Goal: Transaction & Acquisition: Register for event/course

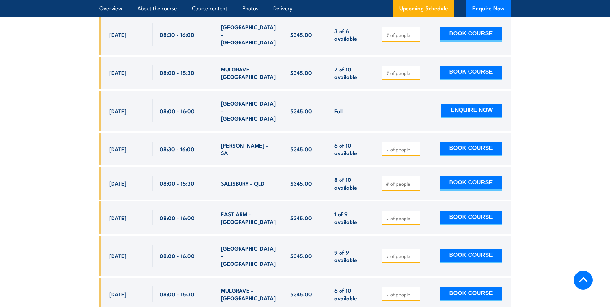
scroll to position [1186, 0]
click at [389, 291] on input "number" at bounding box center [402, 294] width 32 height 6
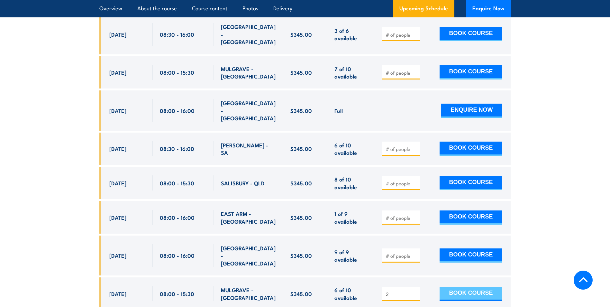
type input "2"
click at [462, 287] on button "BOOK COURSE" at bounding box center [471, 294] width 62 height 14
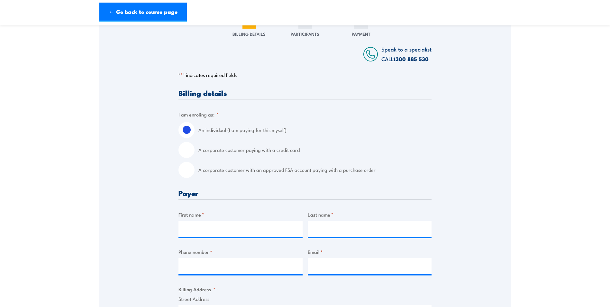
scroll to position [97, 0]
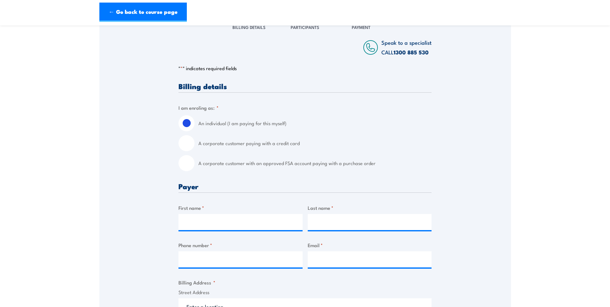
click at [187, 164] on input "A corporate customer with an approved FSA account paying with a purchase order" at bounding box center [187, 163] width 16 height 16
radio input "true"
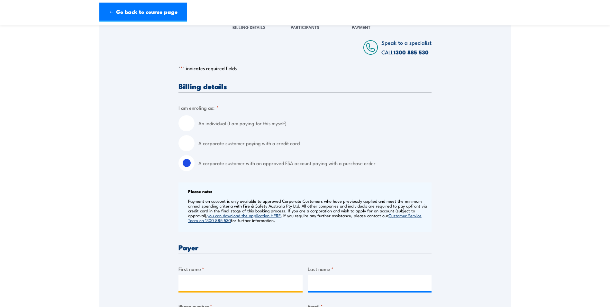
click at [196, 283] on input "First name *" at bounding box center [241, 283] width 124 height 16
type input "[PERSON_NAME]"
type input "Orlando"
type input "0397094800"
type input "[EMAIL_ADDRESS][DOMAIN_NAME]"
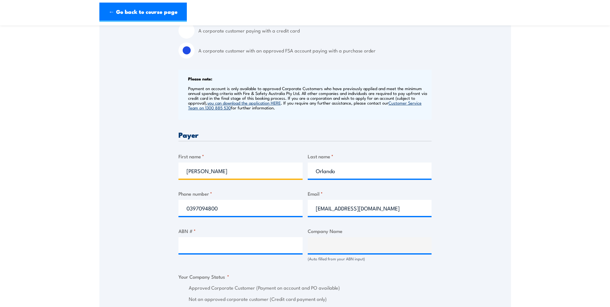
scroll to position [225, 0]
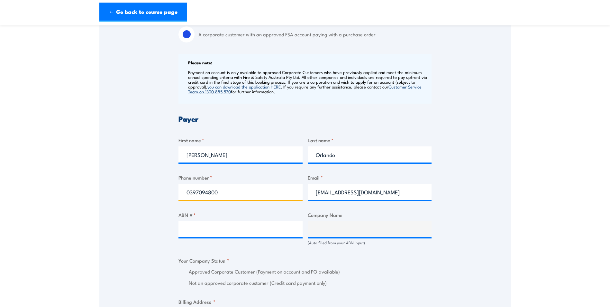
click at [224, 193] on input "0397094800" at bounding box center [241, 192] width 124 height 16
click at [203, 193] on input "038783" at bounding box center [241, 192] width 124 height 16
type input "0387835742"
click at [215, 227] on input "ABN # *" at bounding box center [241, 229] width 124 height 16
type input "45006782529"
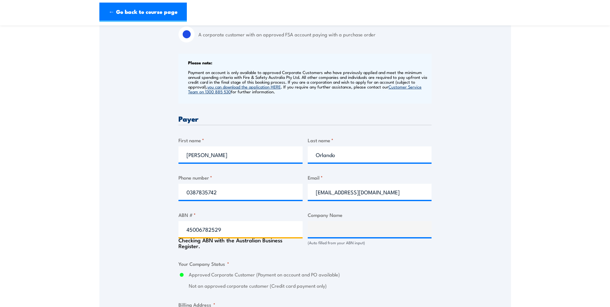
type input "AUSTRALIAN BOTANICAL PRODUCTS PTY. LTD."
radio input "true"
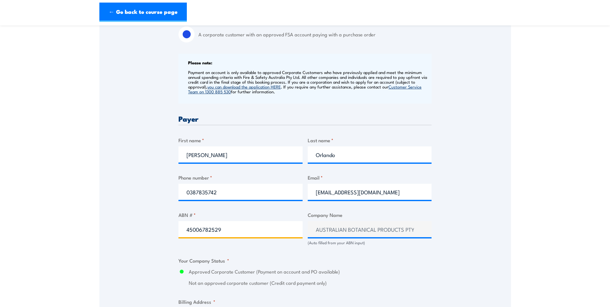
type input "45006782529"
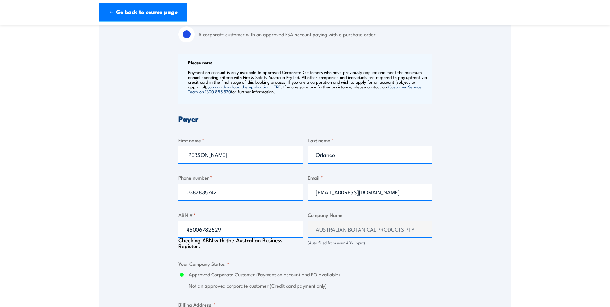
click at [384, 271] on label "Approved Corporate Customer (Payment on account and PO available)" at bounding box center [310, 274] width 243 height 7
click at [185, 271] on input "Approved Corporate Customer (Payment on account and PO available)" at bounding box center [182, 274] width 6 height 7
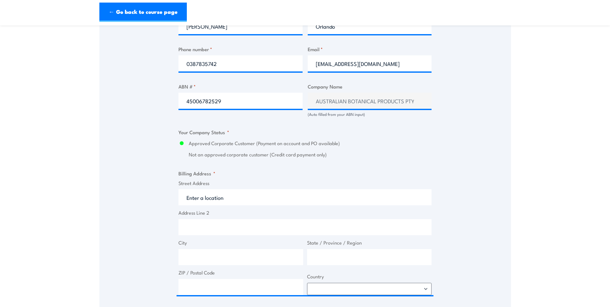
scroll to position [354, 0]
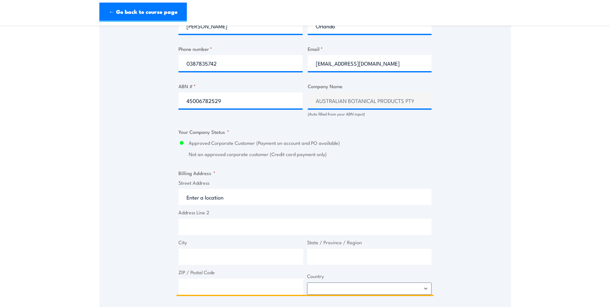
click at [226, 199] on input "Street Address" at bounding box center [305, 197] width 253 height 16
type input "[STREET_ADDRESS]"
type input "Hallam"
type input "Victoria"
type input "3803"
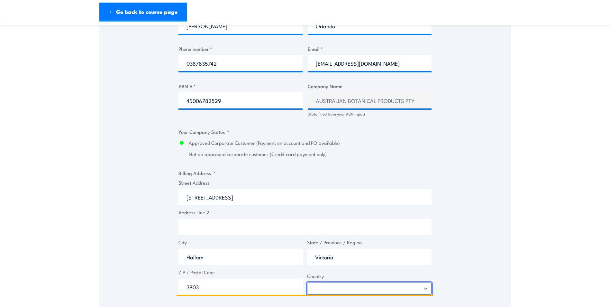
select select "[GEOGRAPHIC_DATA]"
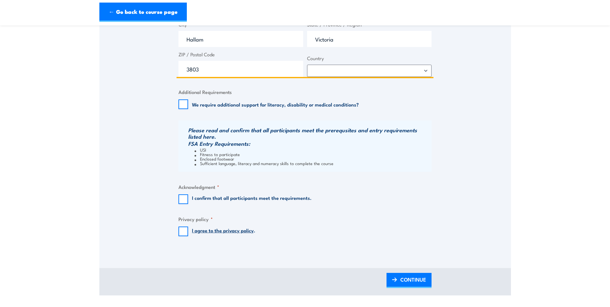
scroll to position [579, 0]
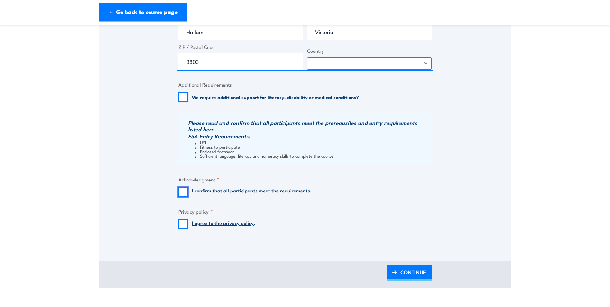
click at [184, 191] on input "I confirm that all participants meet the requirements." at bounding box center [184, 192] width 10 height 10
checkbox input "true"
click at [184, 224] on input "I agree to the privacy policy ." at bounding box center [184, 224] width 10 height 10
checkbox input "true"
click at [393, 271] on img at bounding box center [394, 272] width 5 height 5
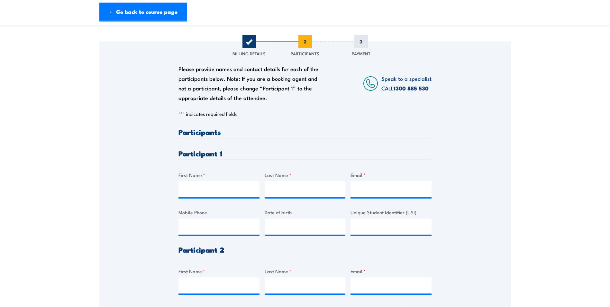
scroll to position [97, 0]
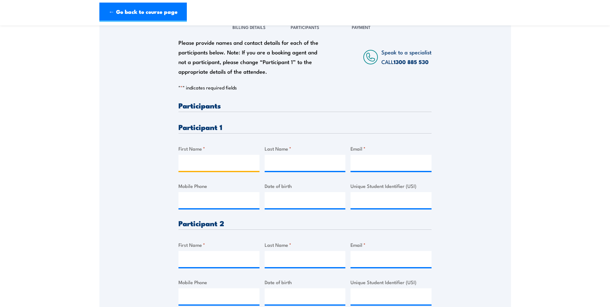
click at [206, 161] on input "First Name *" at bounding box center [219, 163] width 81 height 16
type input "[PERSON_NAME]"
type input "Orlando"
type input "[EMAIL_ADDRESS][DOMAIN_NAME]"
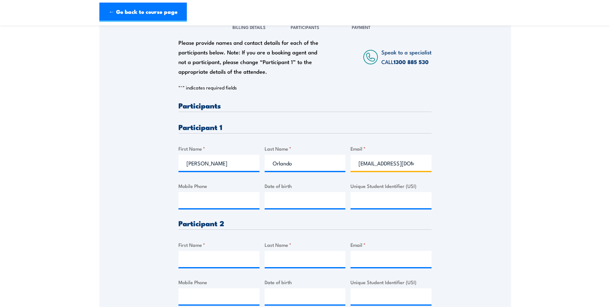
type input "0397094800"
click at [223, 200] on input "0397094800" at bounding box center [219, 200] width 81 height 16
click at [228, 159] on input "[PERSON_NAME]" at bounding box center [219, 163] width 81 height 16
type input "M"
type input "[PERSON_NAME]"
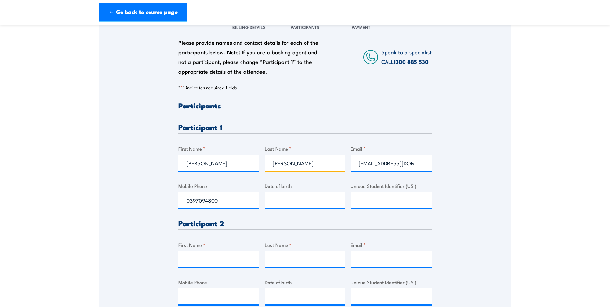
type input "[PERSON_NAME]"
type input "[PERSON_NAME][EMAIL_ADDRESS][PERSON_NAME][DOMAIN_NAME]"
click at [222, 203] on input "0397094800" at bounding box center [219, 200] width 81 height 16
drag, startPoint x: 224, startPoint y: 202, endPoint x: 170, endPoint y: 202, distance: 53.7
click at [170, 202] on div "Please provide names and contact details for each of the participants below. No…" at bounding box center [305, 166] width 412 height 303
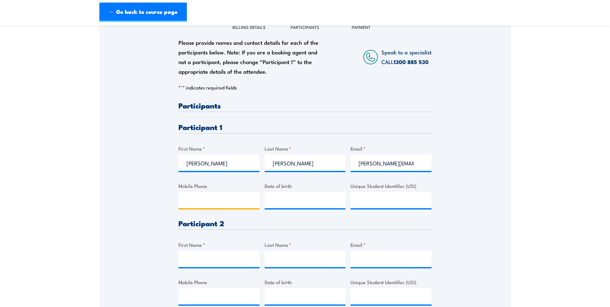
click at [199, 200] on input "Mobile Phone" at bounding box center [219, 200] width 81 height 16
type input "0406384230"
type input "__/__/____"
click at [284, 203] on input "__/__/____" at bounding box center [305, 200] width 81 height 16
type input "[DATE]"
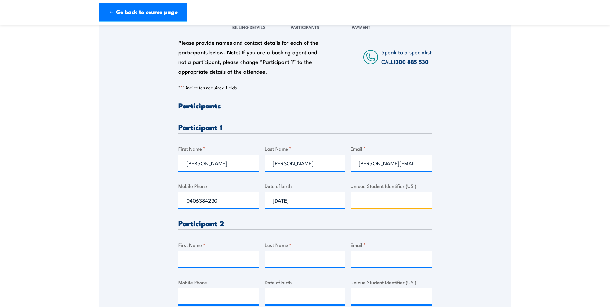
click at [370, 203] on input "Unique Student Identifier (USI)" at bounding box center [391, 200] width 81 height 16
paste input "ZJAS5PE62L"
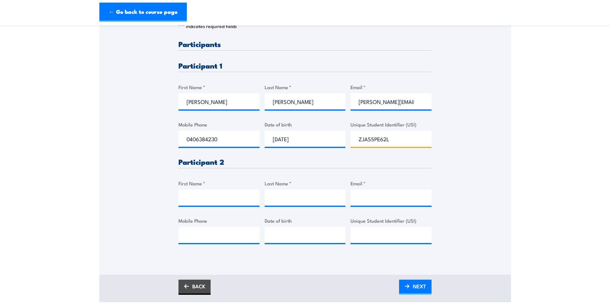
scroll to position [161, 0]
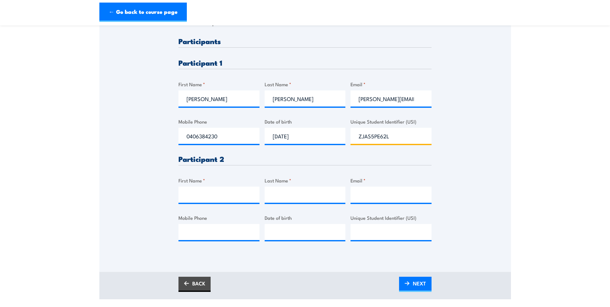
type input "ZJAS5PE62L"
click at [198, 196] on input "First Name *" at bounding box center [219, 195] width 81 height 16
type input "Arkar"
click at [275, 196] on input "Last Name *" at bounding box center [305, 195] width 81 height 16
type input "Aung"
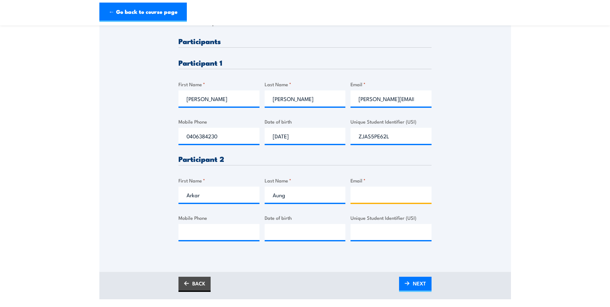
click at [379, 194] on input "Email *" at bounding box center [391, 195] width 81 height 16
click at [364, 195] on input "Email *" at bounding box center [391, 195] width 81 height 16
paste input "[EMAIL_ADDRESS][DOMAIN_NAME]"
type input "[EMAIL_ADDRESS][DOMAIN_NAME]"
click at [194, 232] on input "Mobile Phone" at bounding box center [219, 232] width 81 height 16
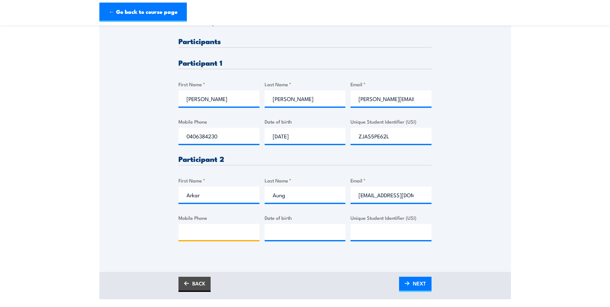
click at [191, 233] on input "Mobile Phone" at bounding box center [219, 232] width 81 height 16
type input "0422140301"
click at [276, 235] on input "__/__/____" at bounding box center [305, 232] width 81 height 16
type input "[DATE]"
click at [368, 234] on input "Unique Student Identifier (USI)" at bounding box center [391, 232] width 81 height 16
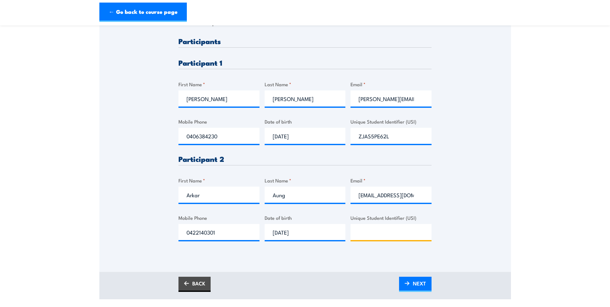
click at [384, 235] on input "Unique Student Identifier (USI)" at bounding box center [391, 232] width 81 height 16
paste input "U5YEMY4TSE"
type input "U5YEMY4TSE"
click at [420, 283] on span "NEXT" at bounding box center [419, 283] width 13 height 17
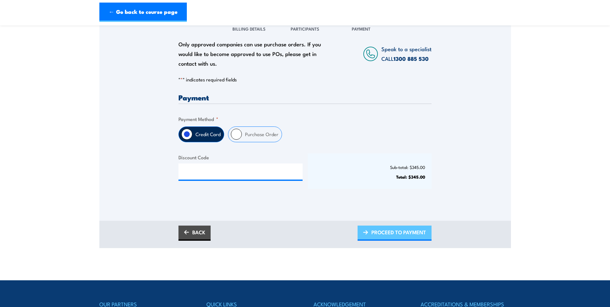
scroll to position [0, 0]
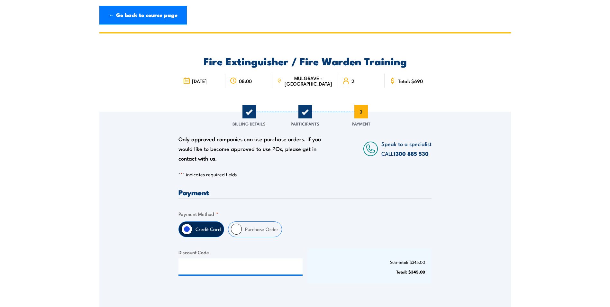
click at [235, 227] on input "Purchase Order" at bounding box center [236, 229] width 11 height 11
radio input "true"
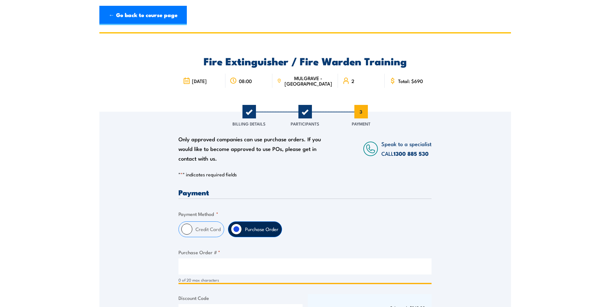
click at [197, 265] on input "Purchase Order # *" at bounding box center [305, 266] width 253 height 16
type input "p"
click at [213, 271] on input "PO2500" at bounding box center [305, 266] width 253 height 16
type input "PO25001966"
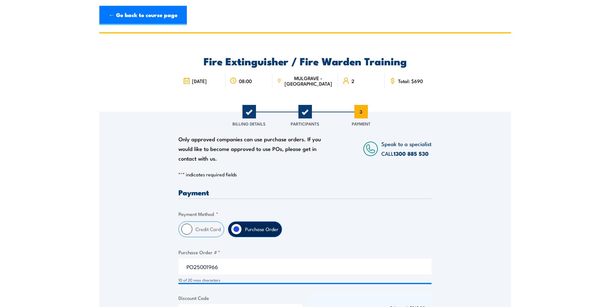
click at [410, 239] on div "Payment Only approved companies can use purchase orders. If you would like to b…" at bounding box center [305, 265] width 253 height 152
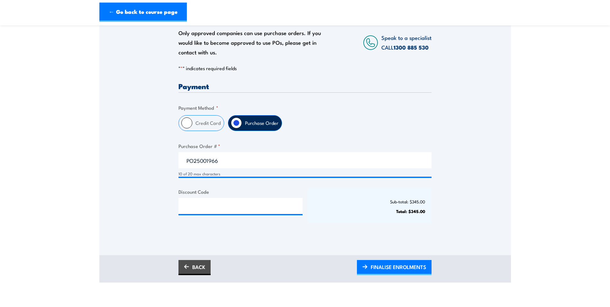
scroll to position [129, 0]
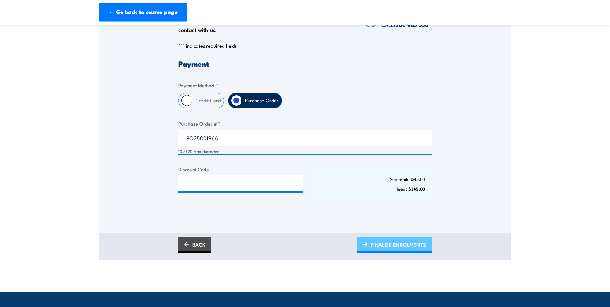
click at [380, 245] on span "FINALISE ENROLMENTS" at bounding box center [398, 244] width 55 height 17
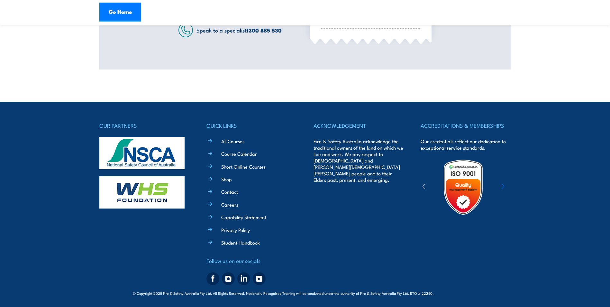
scroll to position [62, 0]
